Goal: Task Accomplishment & Management: Complete application form

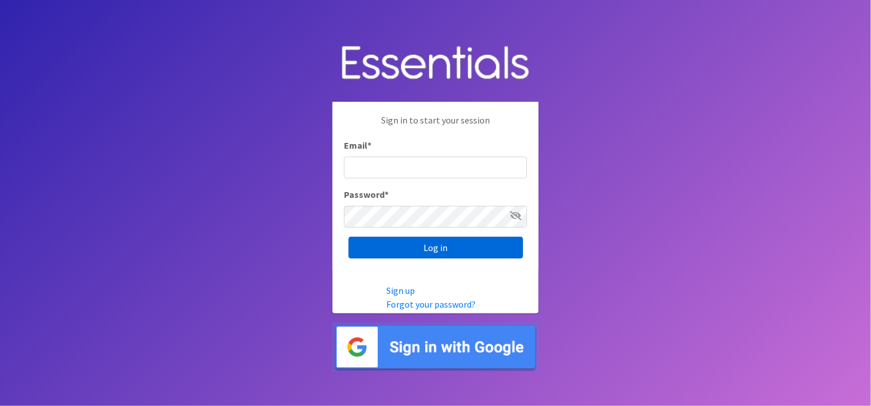
type input "[PERSON_NAME][EMAIL_ADDRESS][DOMAIN_NAME]"
click at [450, 255] on input "Log in" at bounding box center [436, 248] width 175 height 22
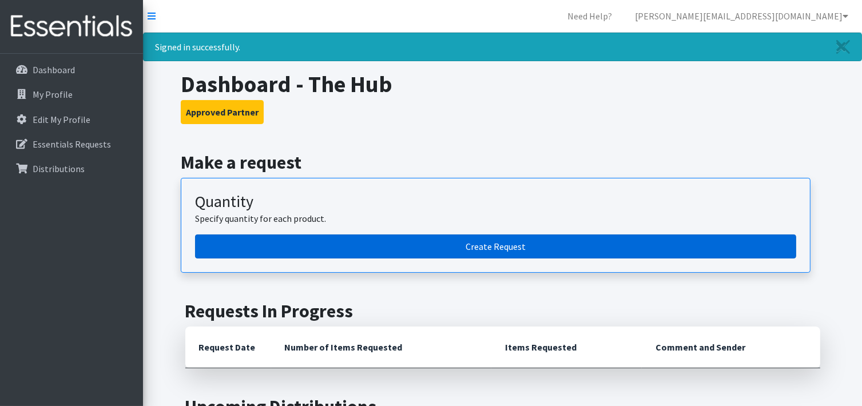
click at [500, 251] on link "Create Request" at bounding box center [495, 247] width 601 height 24
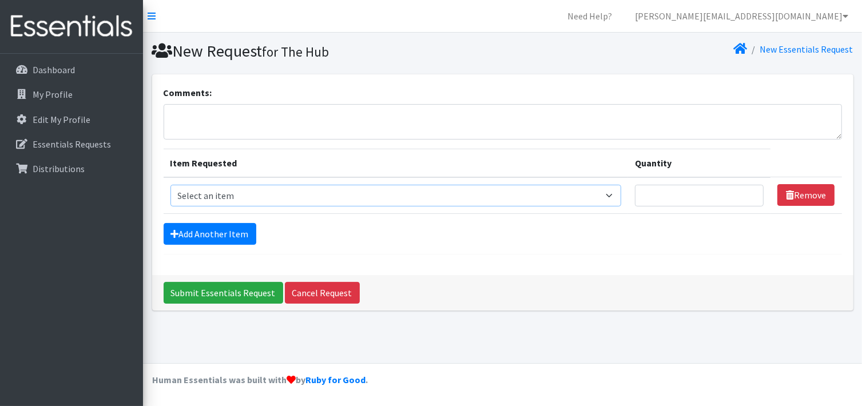
click at [337, 193] on select "Select an item Cleanse: Bar soap Dental: Floss Dental: Toothbrush, adult Dental…" at bounding box center [396, 196] width 451 height 22
select select "15549"
click at [171, 185] on select "Select an item Cleanse: Bar soap Dental: Floss Dental: Toothbrush, adult Dental…" at bounding box center [396, 196] width 451 height 22
click at [660, 191] on input "Quantity" at bounding box center [699, 196] width 129 height 22
type input "10"
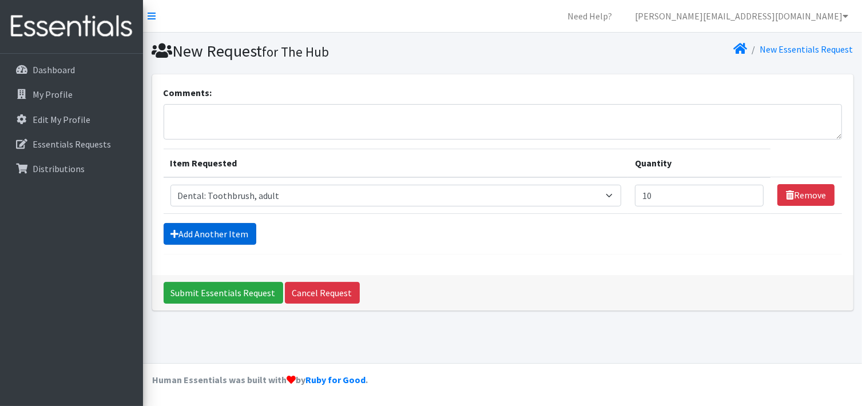
click at [219, 234] on link "Add Another Item" at bounding box center [210, 234] width 93 height 22
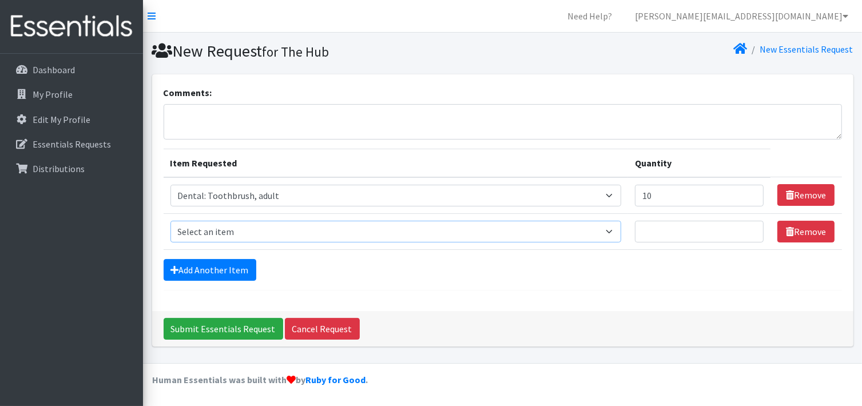
click at [219, 234] on select "Select an item Cleanse: Bar soap Dental: Floss Dental: Toothbrush, adult Dental…" at bounding box center [396, 232] width 451 height 22
select select "12032"
click at [171, 221] on select "Select an item Cleanse: Bar soap Dental: Floss Dental: Toothbrush, adult Dental…" at bounding box center [396, 232] width 451 height 22
click at [682, 240] on input "Quantity" at bounding box center [699, 232] width 129 height 22
type input "20"
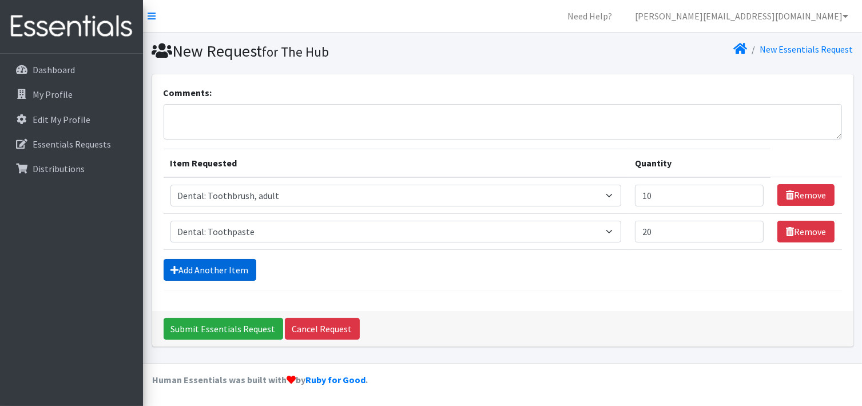
click at [210, 275] on link "Add Another Item" at bounding box center [210, 270] width 93 height 22
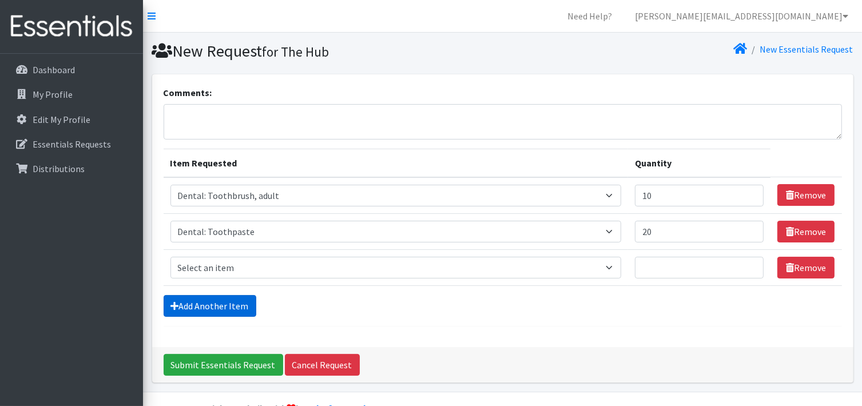
scroll to position [27, 0]
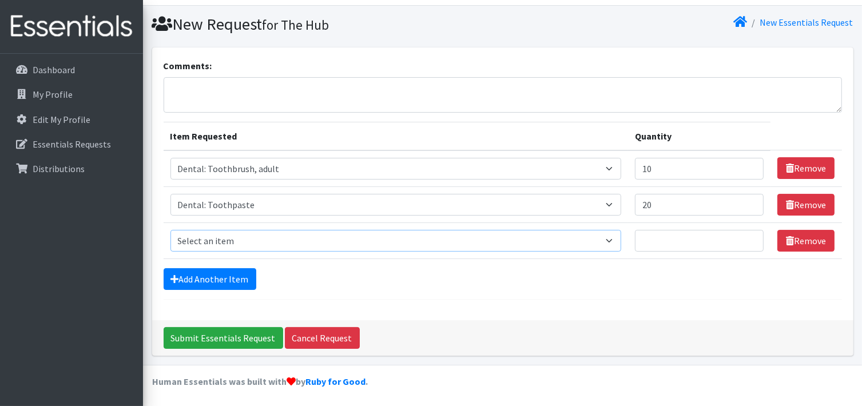
click at [224, 243] on select "Select an item Cleanse: Bar soap Dental: Floss Dental: Toothbrush, adult Dental…" at bounding box center [396, 241] width 451 height 22
select select "12011"
click at [171, 230] on select "Select an item Cleanse: Bar soap Dental: Floss Dental: Toothbrush, adult Dental…" at bounding box center [396, 241] width 451 height 22
click at [669, 248] on input "Quantity" at bounding box center [699, 241] width 129 height 22
type input "10"
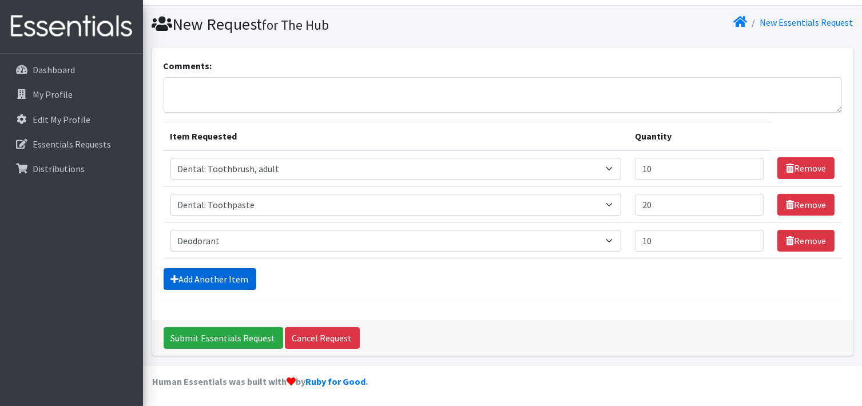
click at [209, 271] on link "Add Another Item" at bounding box center [210, 279] width 93 height 22
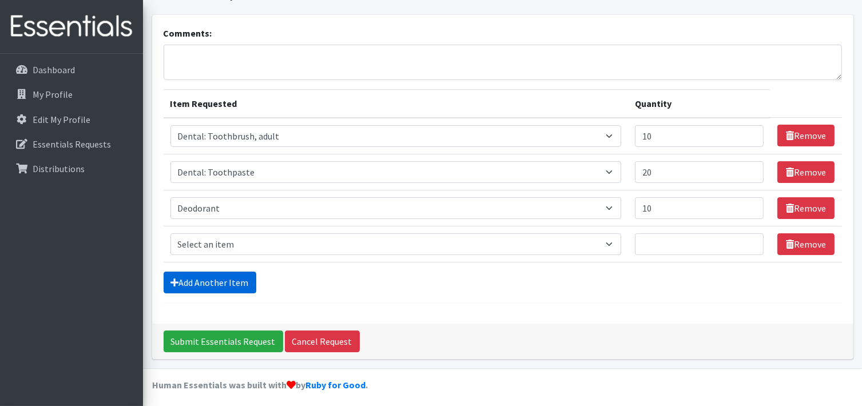
scroll to position [63, 0]
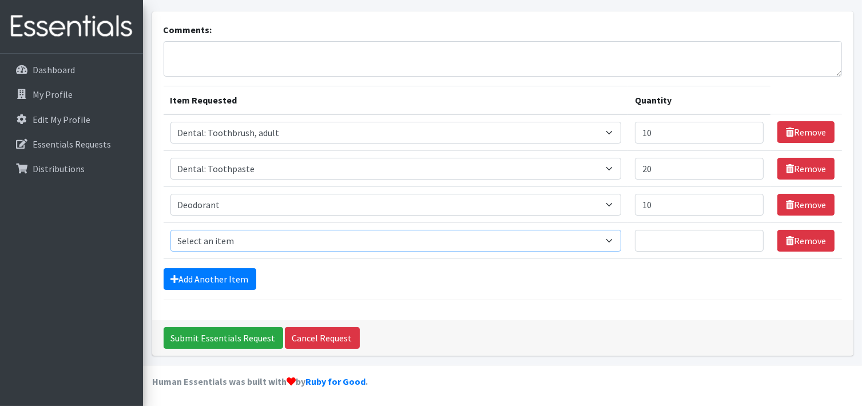
click at [201, 242] on select "Select an item Cleanse: Bar soap Dental: Floss Dental: Toothbrush, adult Dental…" at bounding box center [396, 241] width 451 height 22
select select "15542"
click at [171, 230] on select "Select an item Cleanse: Bar soap Dental: Floss Dental: Toothbrush, adult Dental…" at bounding box center [396, 241] width 451 height 22
click at [680, 242] on input "Quantity" at bounding box center [699, 241] width 129 height 22
type input "10"
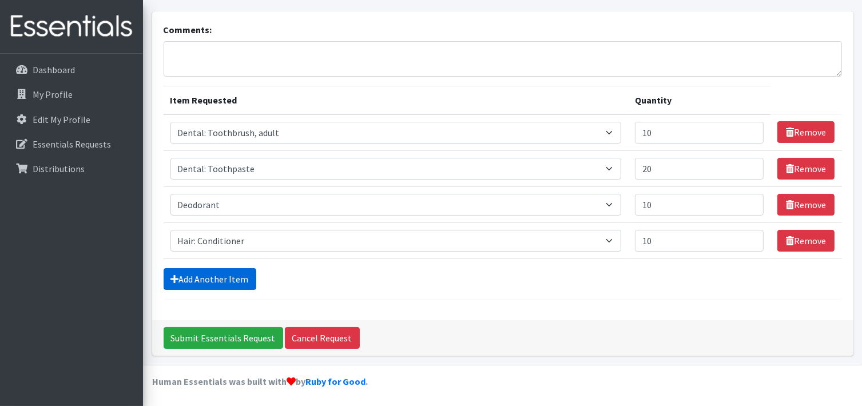
click at [238, 281] on link "Add Another Item" at bounding box center [210, 279] width 93 height 22
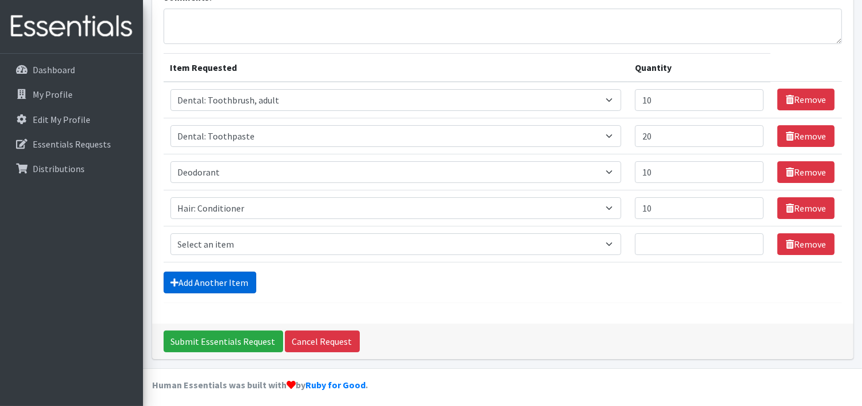
scroll to position [98, 0]
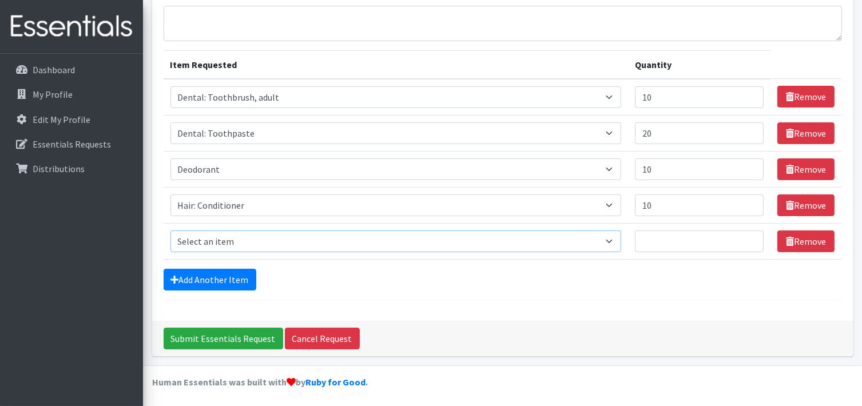
click at [238, 241] on select "Select an item Cleanse: Bar soap Dental: Floss Dental: Toothbrush, adult Dental…" at bounding box center [396, 242] width 451 height 22
select select "15544"
click at [171, 231] on select "Select an item Cleanse: Bar soap Dental: Floss Dental: Toothbrush, adult Dental…" at bounding box center [396, 242] width 451 height 22
click at [635, 204] on input "10" at bounding box center [699, 206] width 129 height 22
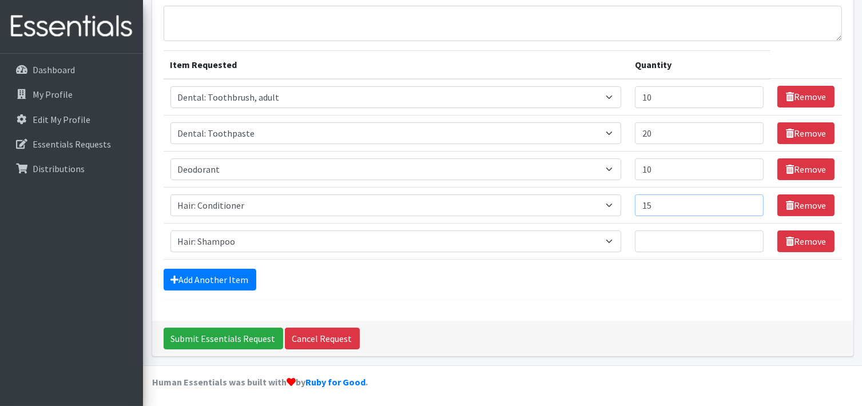
type input "15"
click at [635, 236] on input "Quantity" at bounding box center [699, 242] width 129 height 22
type input "15"
click at [217, 282] on link "Add Another Item" at bounding box center [210, 280] width 93 height 22
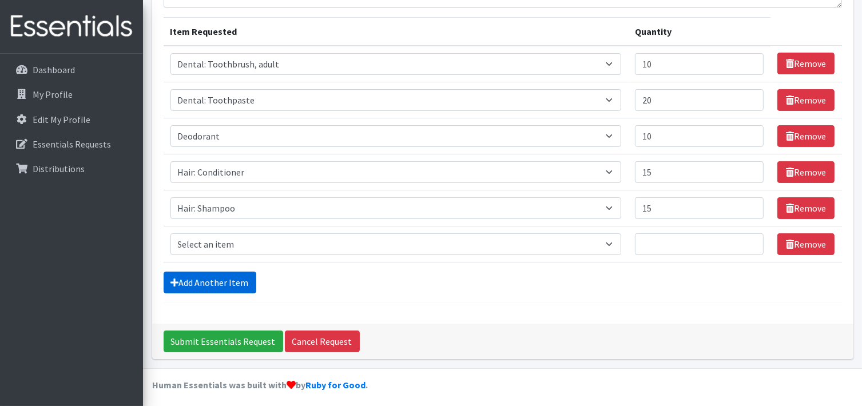
scroll to position [135, 0]
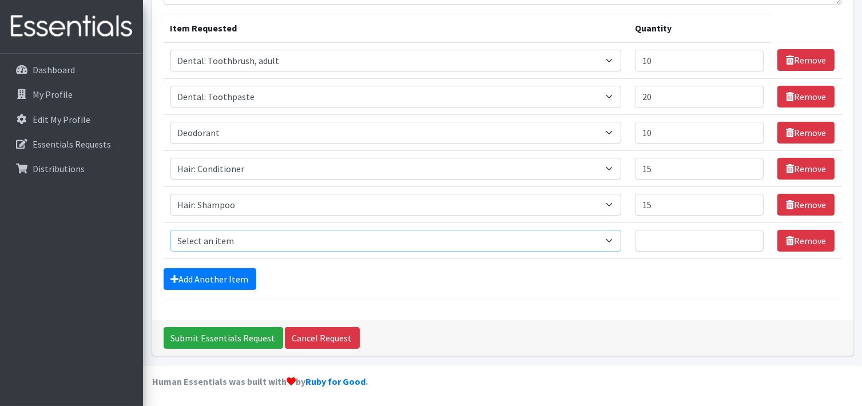
click at [231, 241] on select "Select an item Cleanse: Bar soap Dental: Floss Dental: Toothbrush, adult Dental…" at bounding box center [396, 241] width 451 height 22
select select "12333"
click at [171, 230] on select "Select an item Cleanse: Bar soap Dental: Floss Dental: Toothbrush, adult Dental…" at bounding box center [396, 241] width 451 height 22
click at [647, 243] on input "Quantity" at bounding box center [699, 241] width 129 height 22
type input "20"
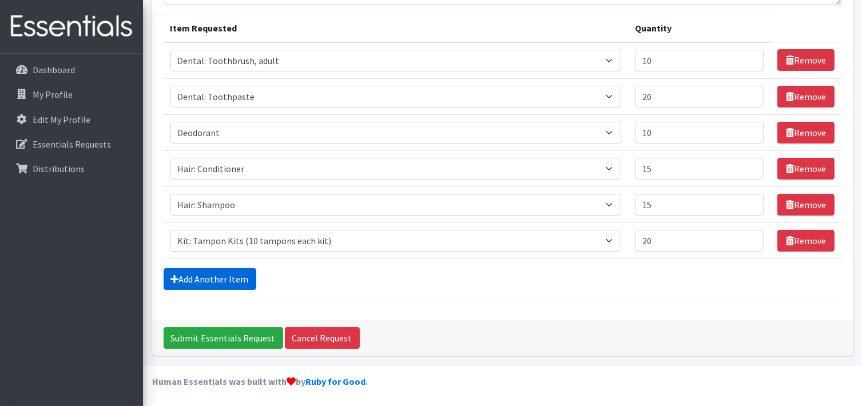
click at [191, 282] on link "Add Another Item" at bounding box center [210, 279] width 93 height 22
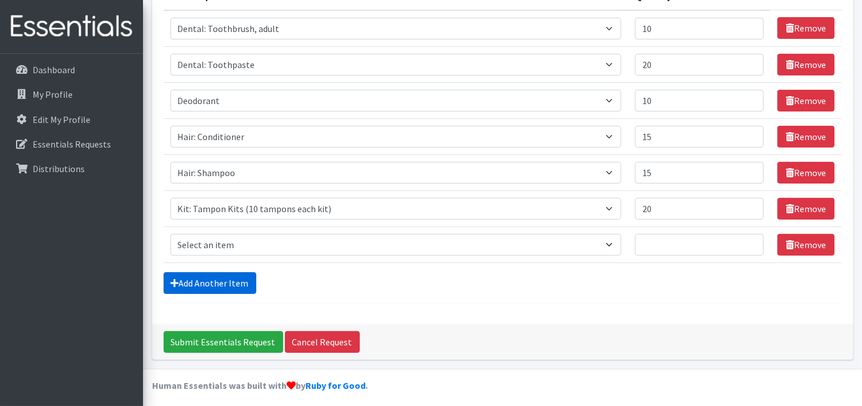
scroll to position [171, 0]
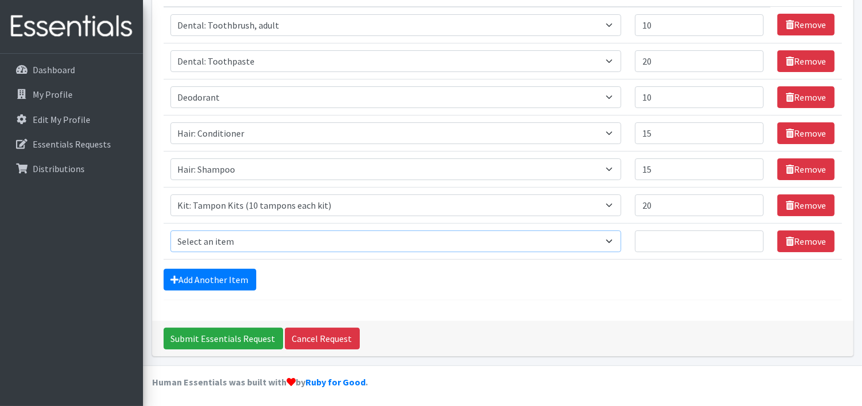
click at [215, 236] on select "Select an item Cleanse: Bar soap Dental: Floss Dental: Toothbrush, adult Dental…" at bounding box center [396, 242] width 451 height 22
select select "15546"
click at [171, 231] on select "Select an item Cleanse: Bar soap Dental: Floss Dental: Toothbrush, adult Dental…" at bounding box center [396, 242] width 451 height 22
click at [635, 244] on input "Quantity" at bounding box center [699, 242] width 129 height 22
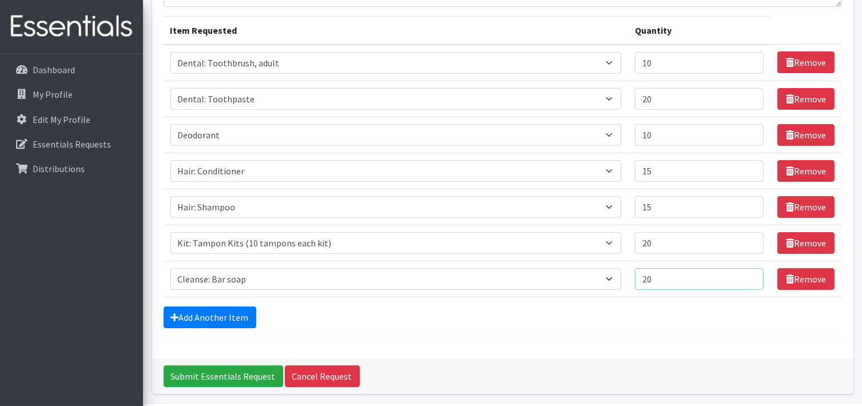
scroll to position [113, 0]
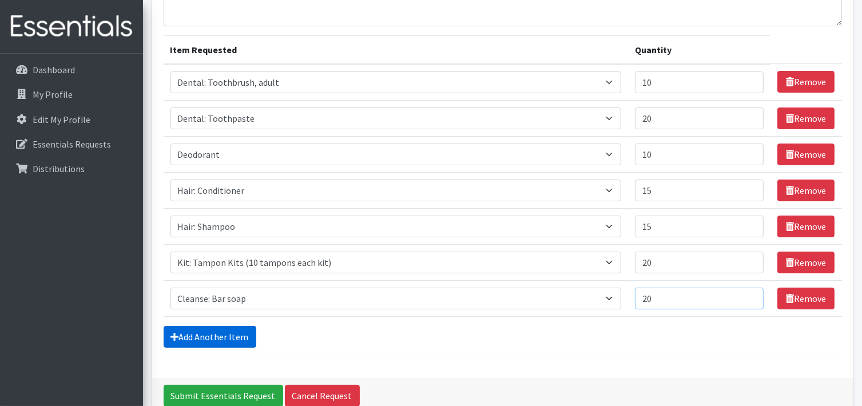
type input "20"
click at [232, 334] on link "Add Another Item" at bounding box center [210, 337] width 93 height 22
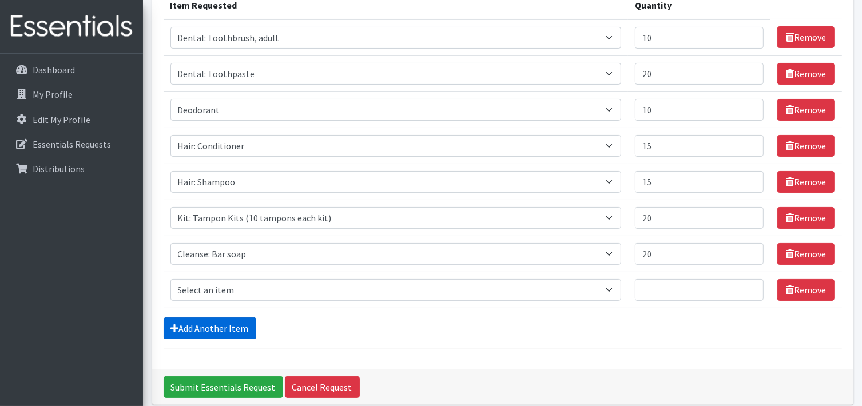
scroll to position [207, 0]
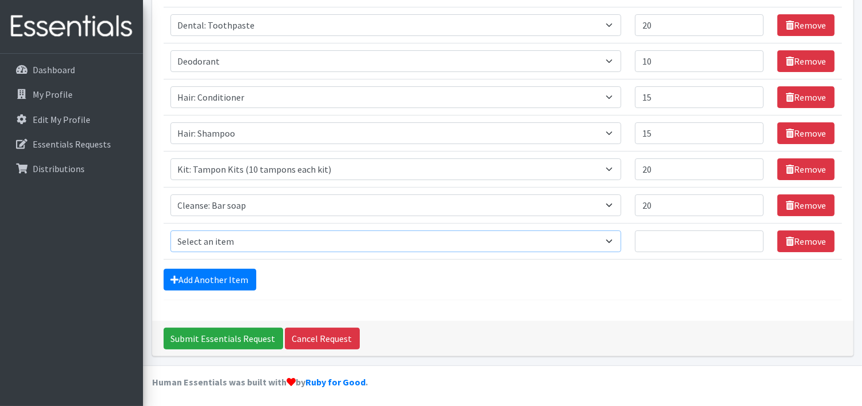
click at [252, 235] on select "Select an item Cleanse: Bar soap Dental: Floss Dental: Toothbrush, adult Dental…" at bounding box center [396, 242] width 451 height 22
click at [572, 300] on hr at bounding box center [503, 300] width 679 height 1
click at [797, 235] on link "Remove" at bounding box center [806, 242] width 57 height 22
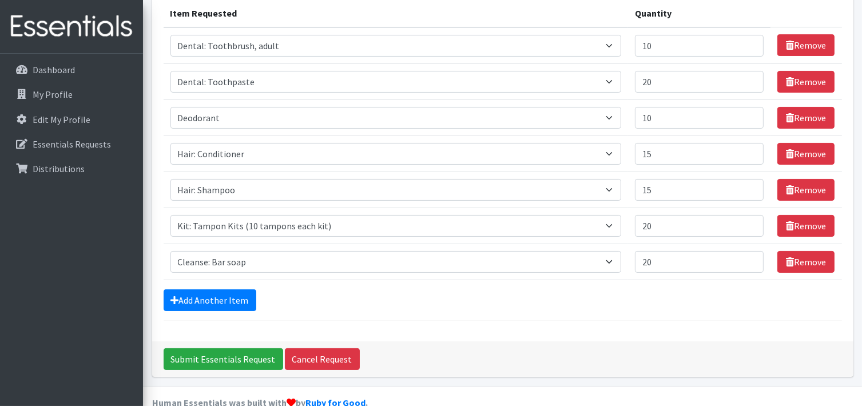
scroll to position [171, 0]
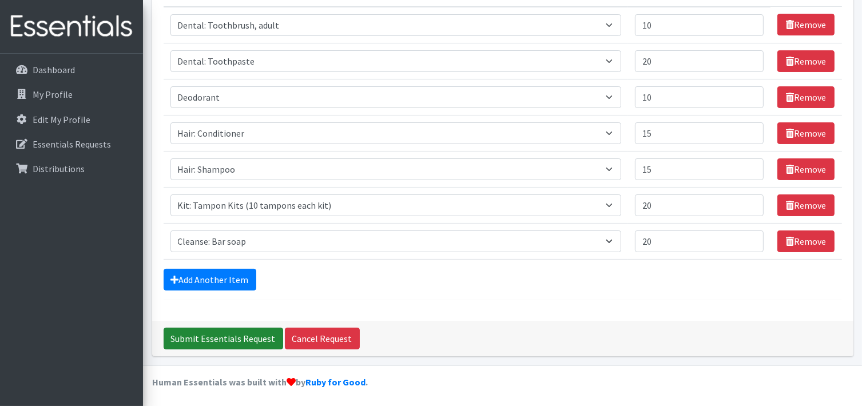
click at [229, 338] on input "Submit Essentials Request" at bounding box center [224, 339] width 120 height 22
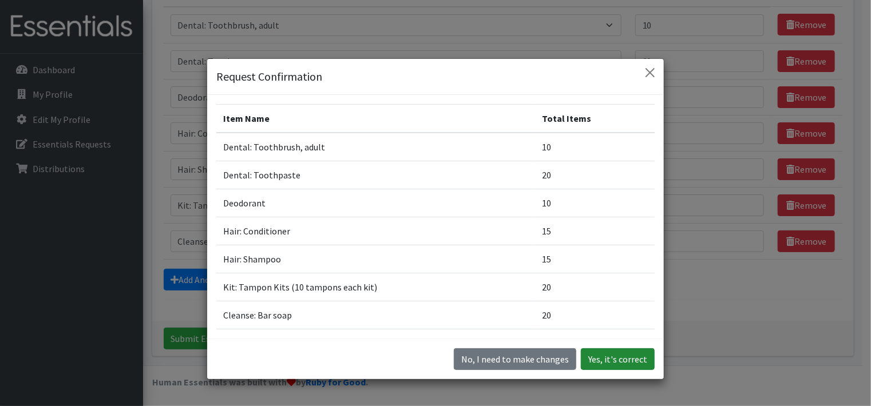
click at [586, 360] on button "Yes, it's correct" at bounding box center [618, 360] width 74 height 22
